Goal: Find specific page/section: Find specific page/section

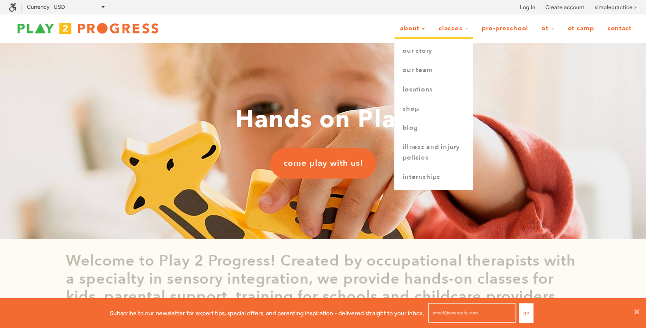
scroll to position [30, 646]
click at [419, 67] on link "Our Team" at bounding box center [434, 70] width 78 height 19
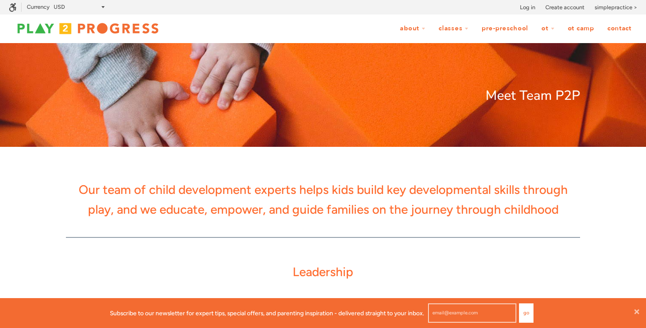
click at [105, 19] on div at bounding box center [88, 29] width 158 height 28
click at [105, 25] on img at bounding box center [88, 29] width 158 height 18
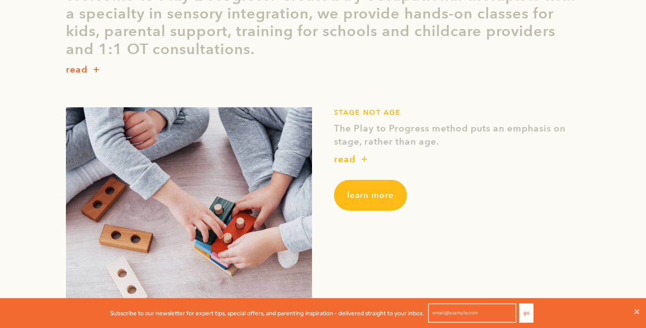
scroll to position [464, 0]
